Goal: Task Accomplishment & Management: Check status

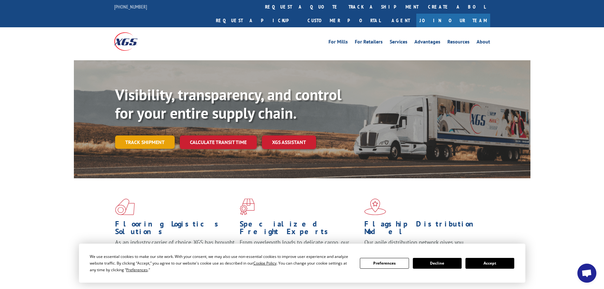
click at [158, 135] on link "Track shipment" at bounding box center [145, 141] width 60 height 13
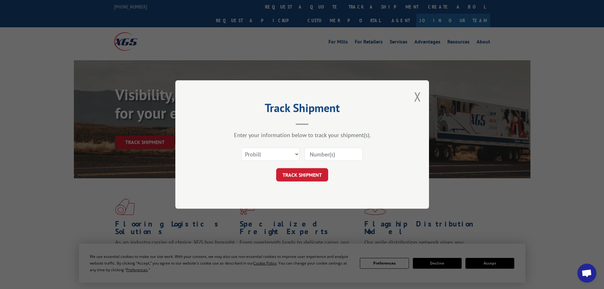
click at [327, 160] on input at bounding box center [334, 154] width 58 height 13
paste input "16740591"
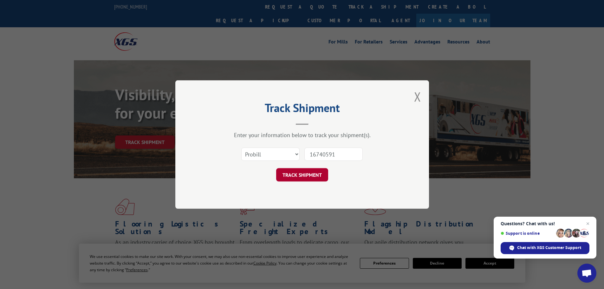
type input "16740591"
click at [310, 175] on button "TRACK SHIPMENT" at bounding box center [302, 174] width 52 height 13
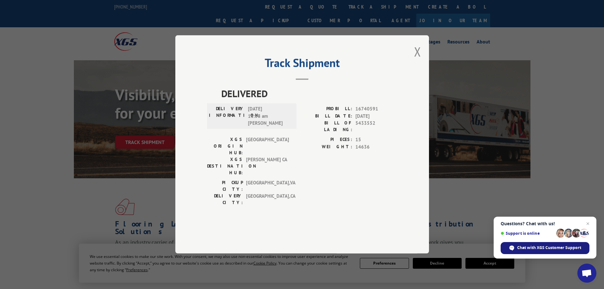
click at [527, 249] on span "Chat with XGS Customer Support" at bounding box center [549, 248] width 64 height 6
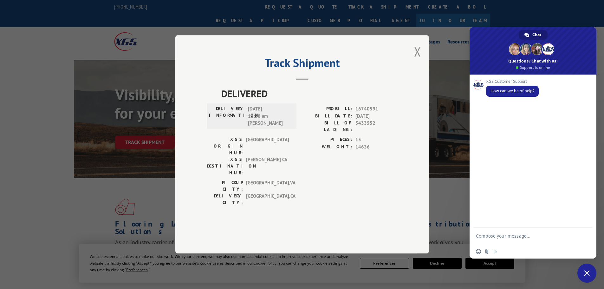
click at [519, 234] on textarea "Compose your message..." at bounding box center [526, 238] width 100 height 11
type textarea "Hi There, Can I get a POD for probill 16740591?"
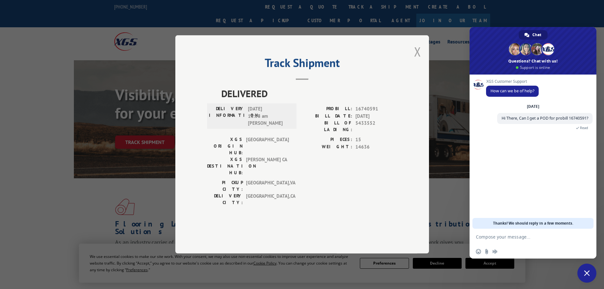
click at [418, 60] on button "Close modal" at bounding box center [417, 51] width 7 height 17
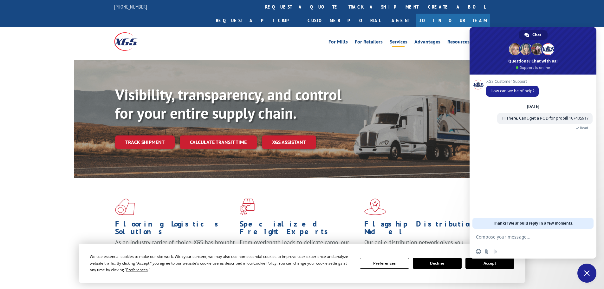
click at [395, 39] on link "Services" at bounding box center [399, 42] width 18 height 7
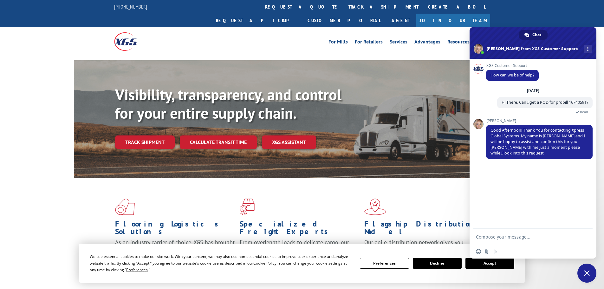
click at [500, 233] on form at bounding box center [526, 237] width 100 height 17
click at [511, 237] on textarea "Compose your message..." at bounding box center [526, 237] width 100 height 6
type textarea "thank you"
type textarea "]"
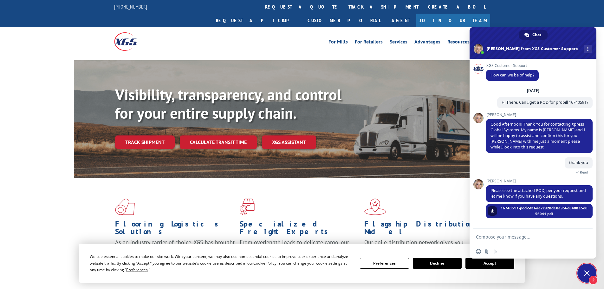
click at [537, 170] on div "thank you 5 minutes ago Read" at bounding box center [539, 168] width 107 height 22
click at [535, 208] on span "16740591-pod-5fa6ae7c328de0a356e8488e5e056041.pdf" at bounding box center [545, 210] width 88 height 11
click at [493, 210] on span at bounding box center [493, 211] width 4 height 4
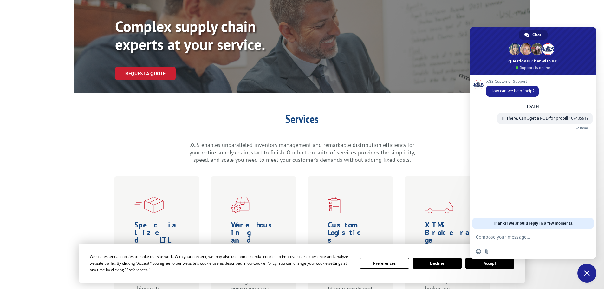
scroll to position [63, 0]
